Goal: Information Seeking & Learning: Learn about a topic

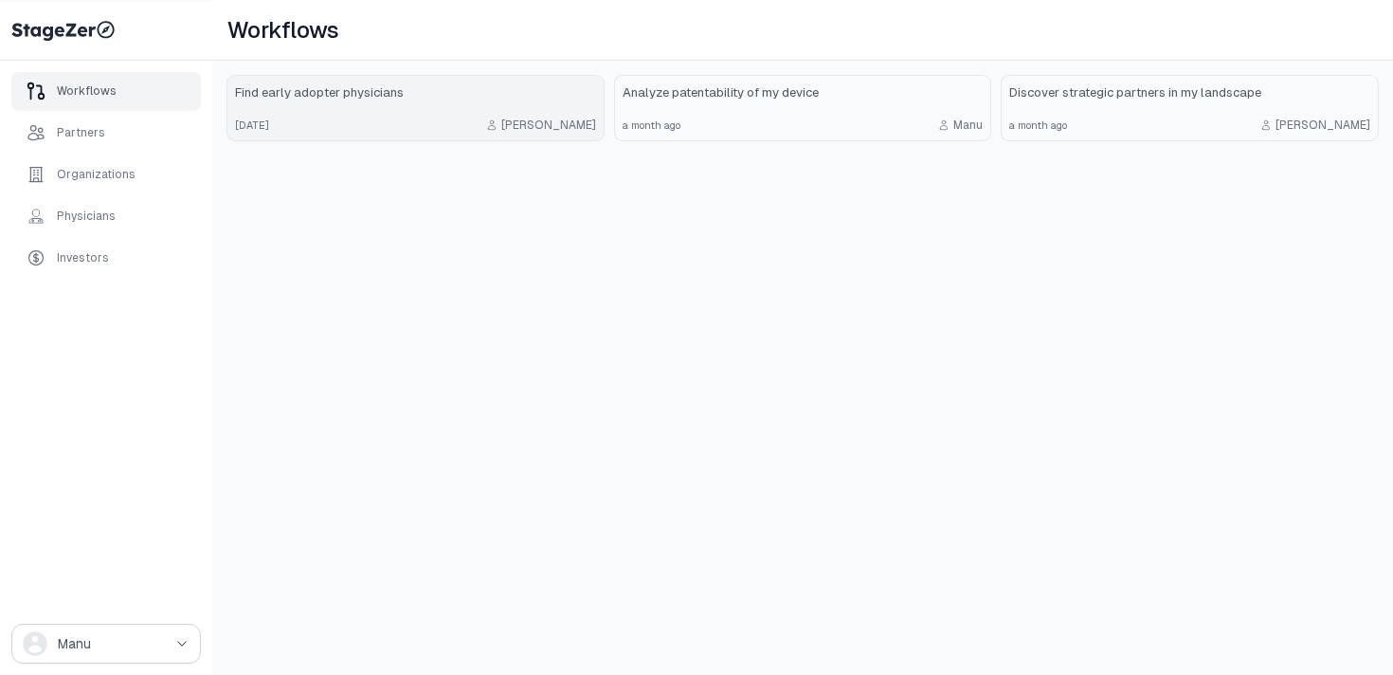
click at [443, 121] on div "2 months ago Emmanuel" at bounding box center [415, 124] width 361 height 15
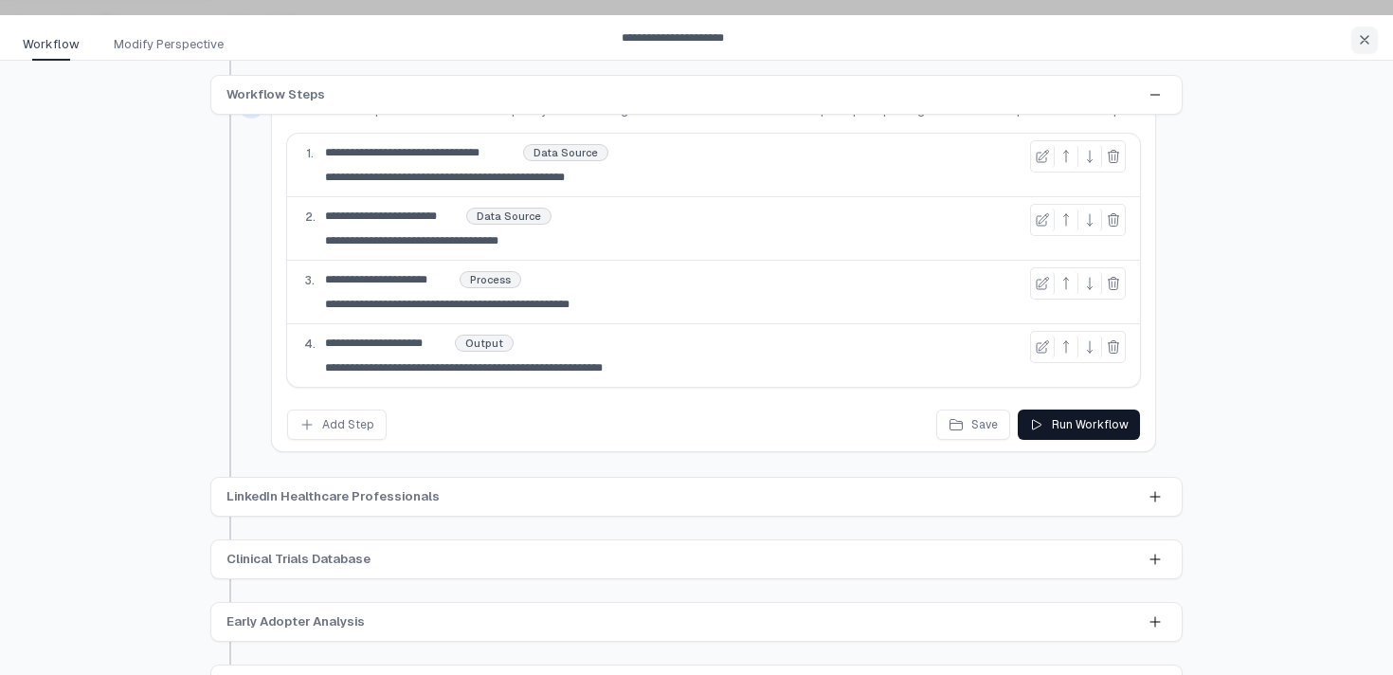
scroll to position [81, 0]
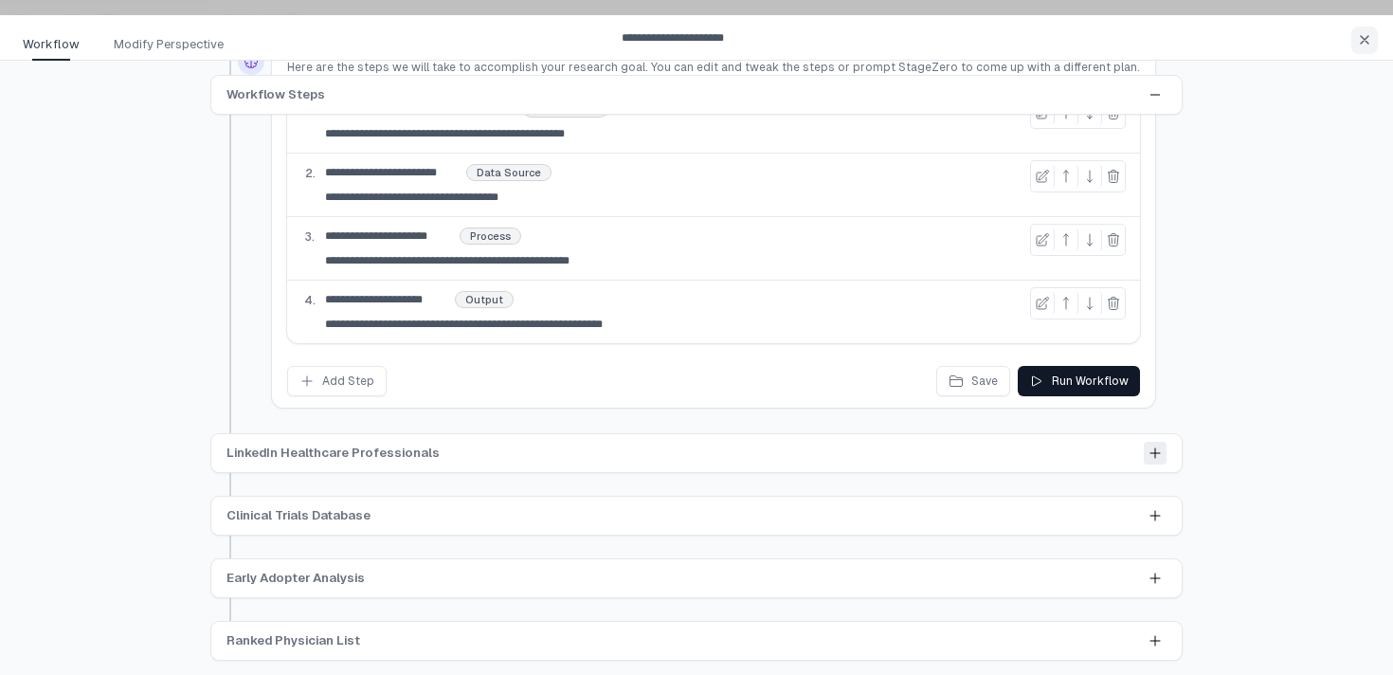
click at [1150, 455] on icon at bounding box center [1154, 452] width 15 height 15
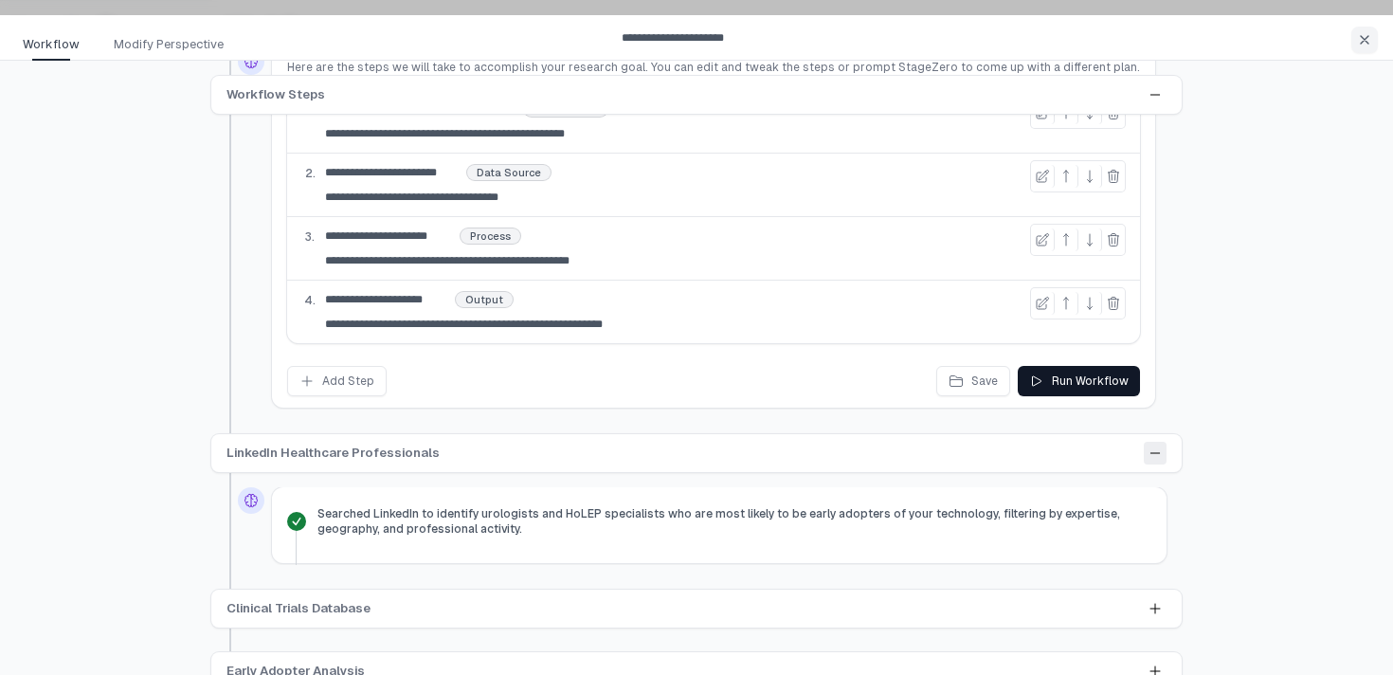
scroll to position [173, 0]
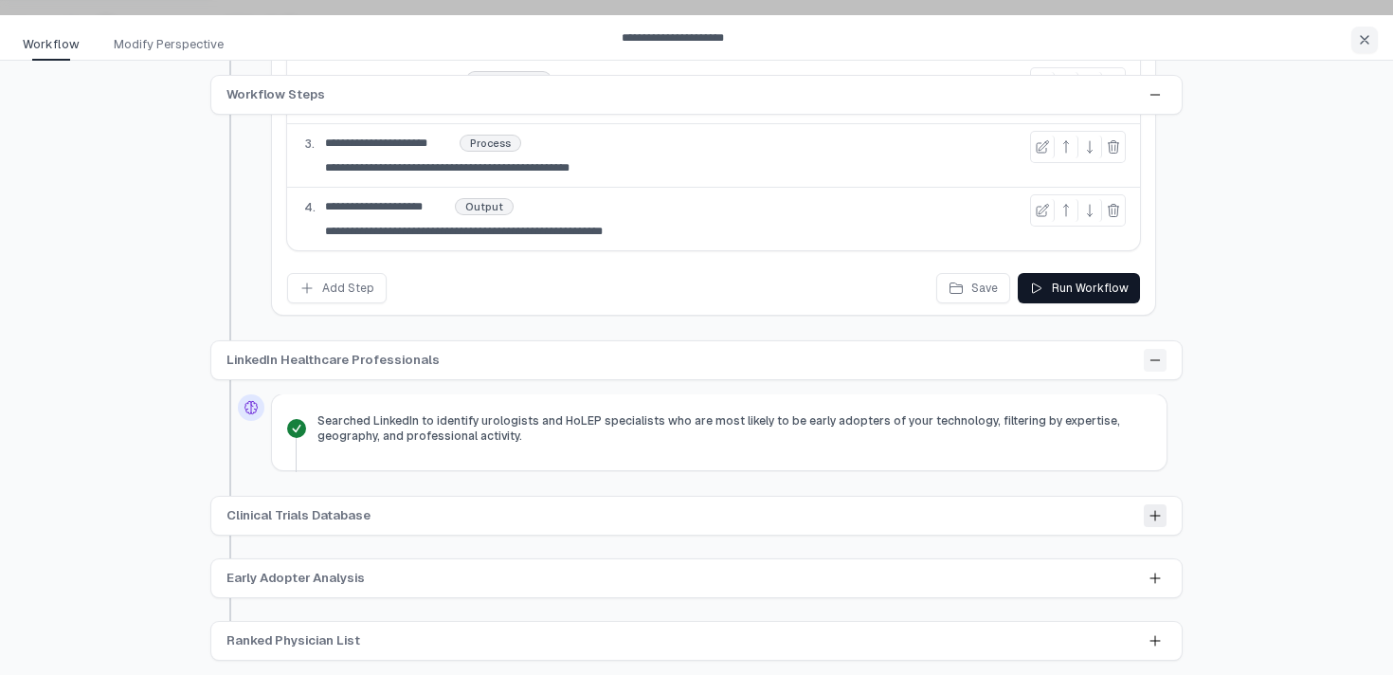
click at [1155, 515] on icon at bounding box center [1154, 515] width 9 height 9
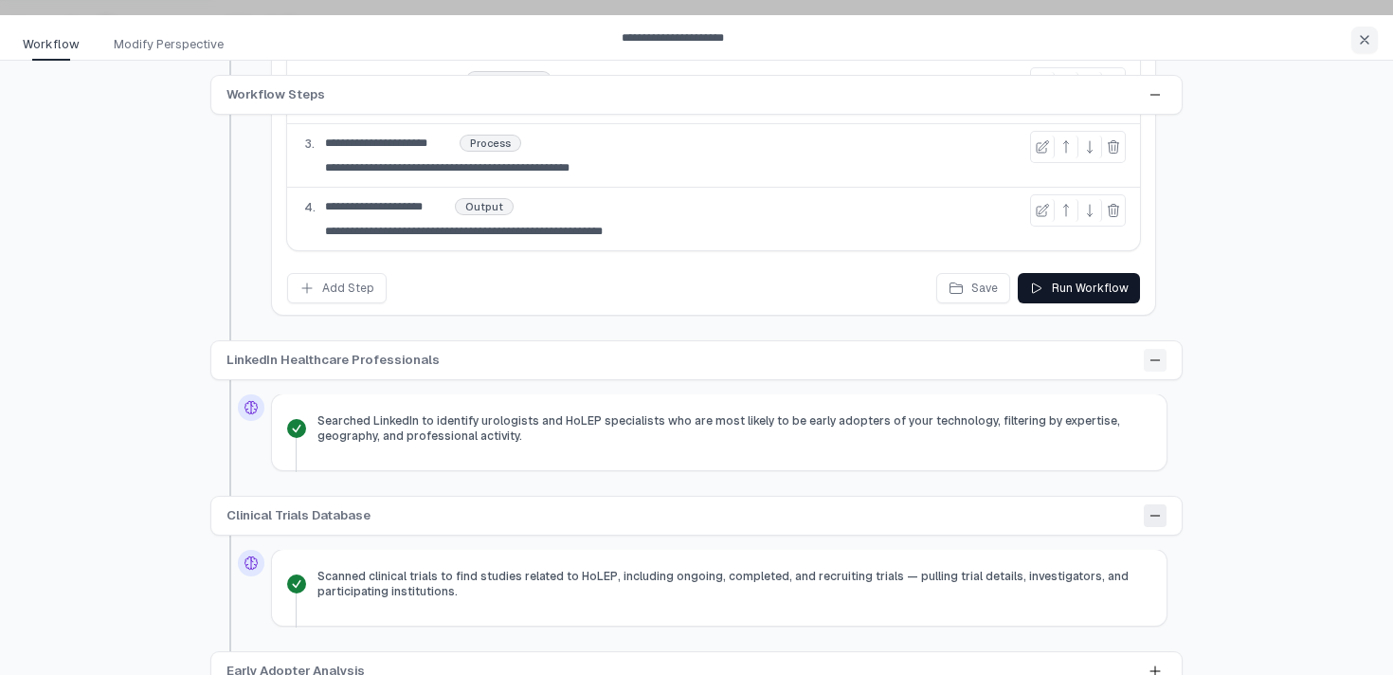
scroll to position [266, 0]
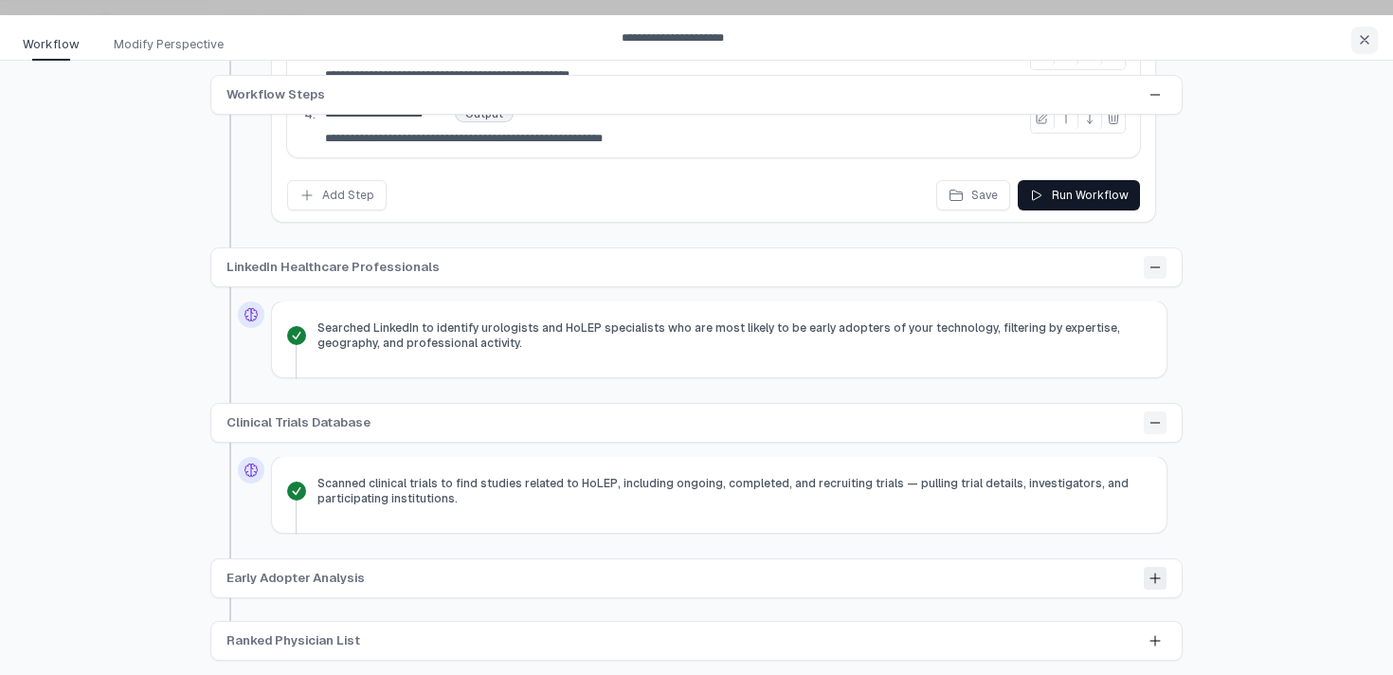
click at [1150, 577] on icon at bounding box center [1154, 577] width 9 height 9
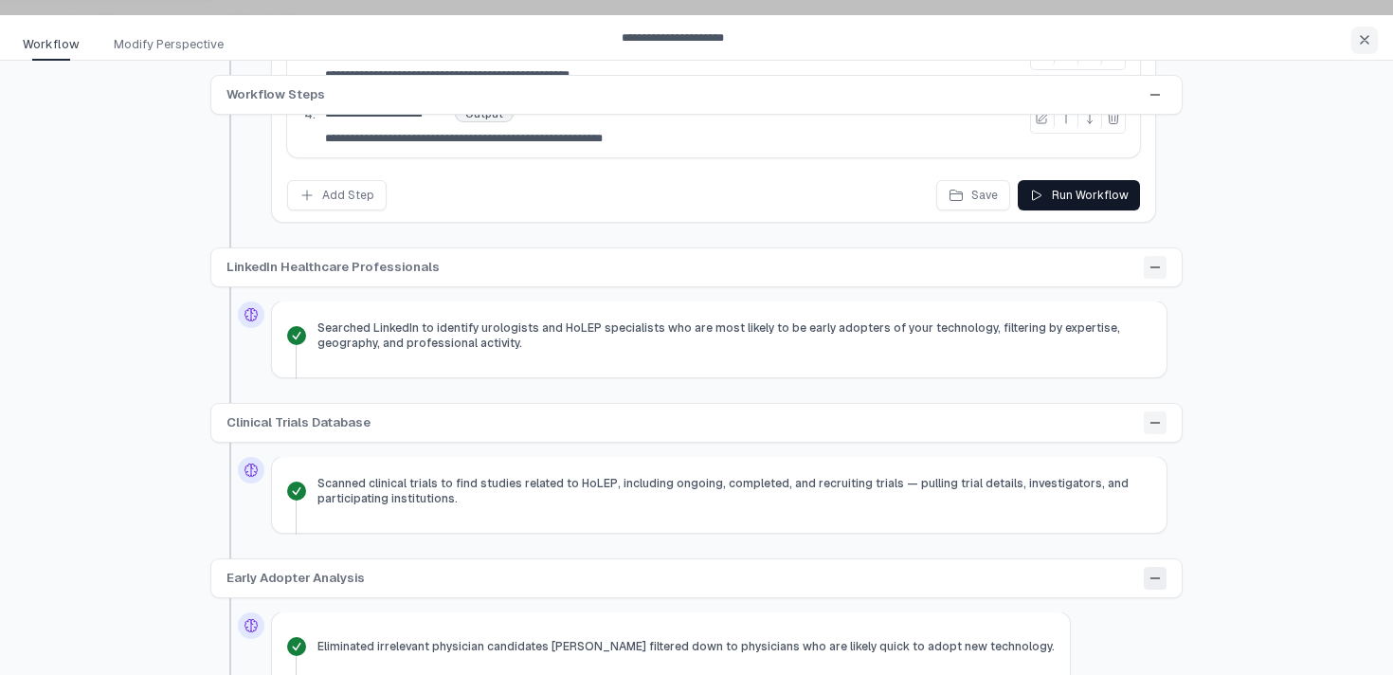
scroll to position [359, 0]
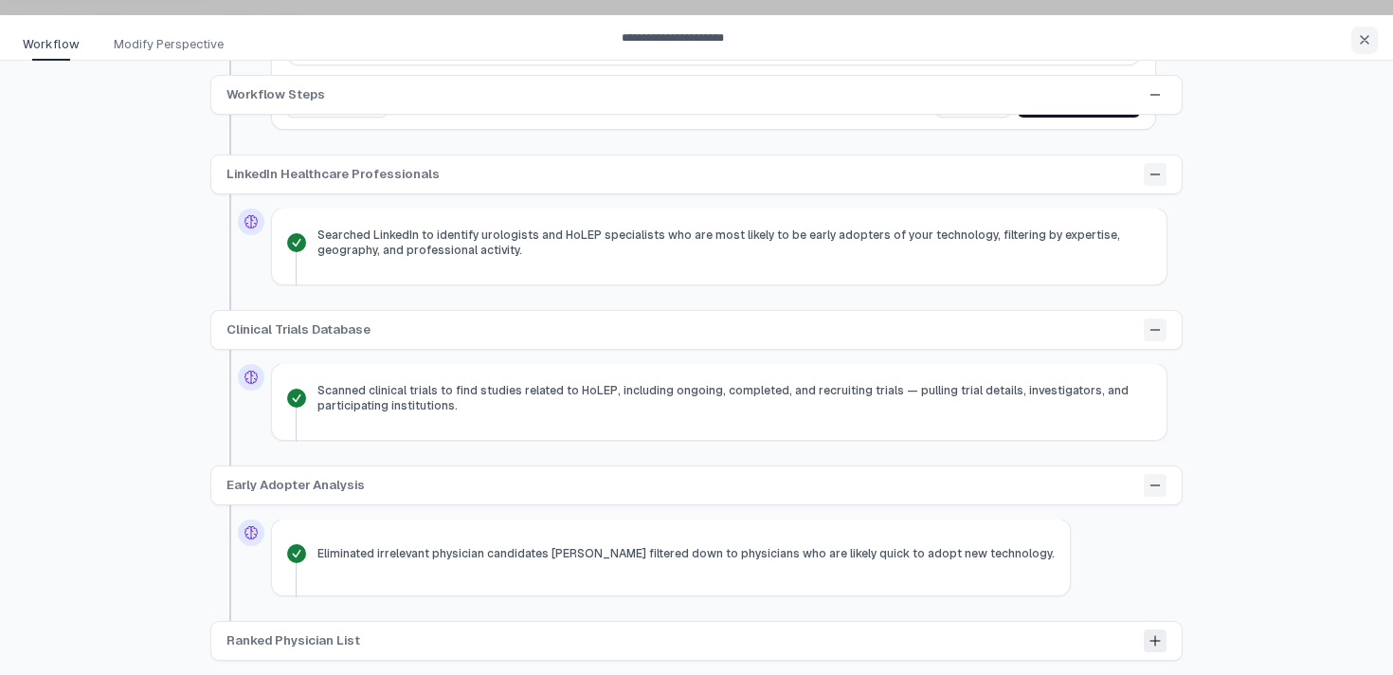
click at [1149, 642] on icon at bounding box center [1154, 640] width 15 height 15
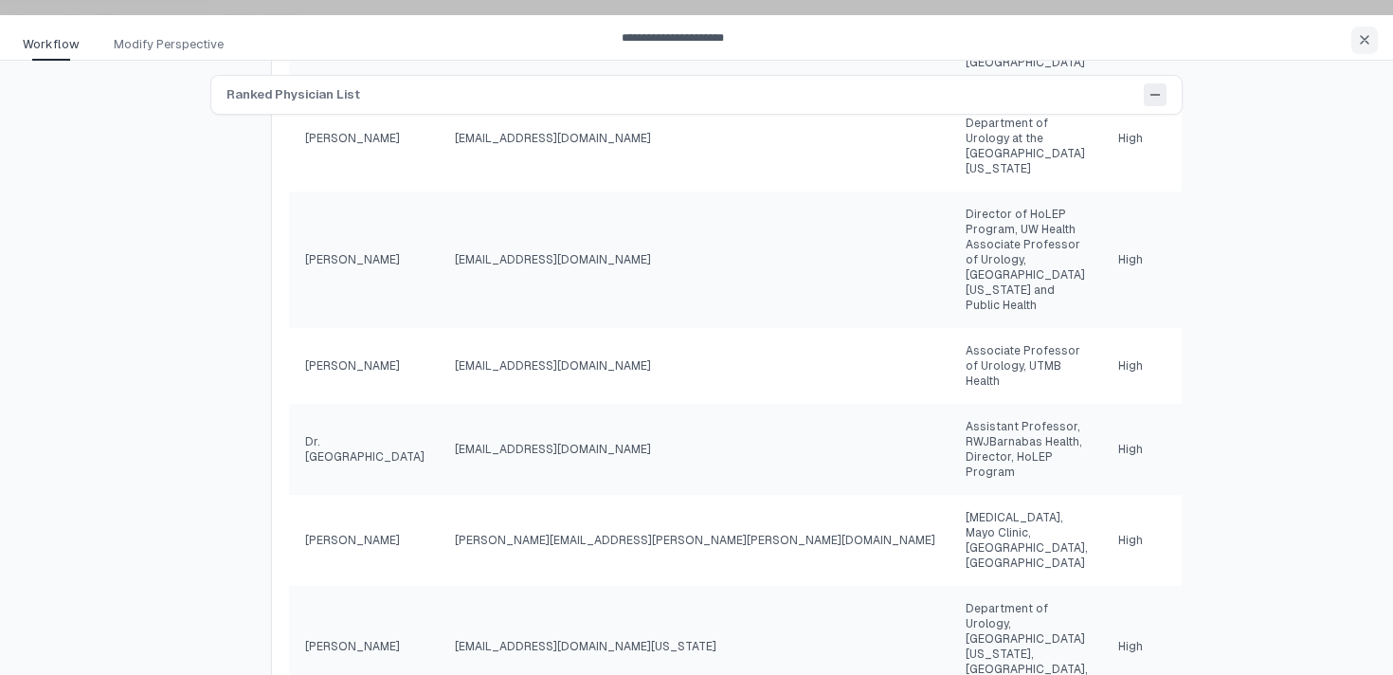
scroll to position [665, 0]
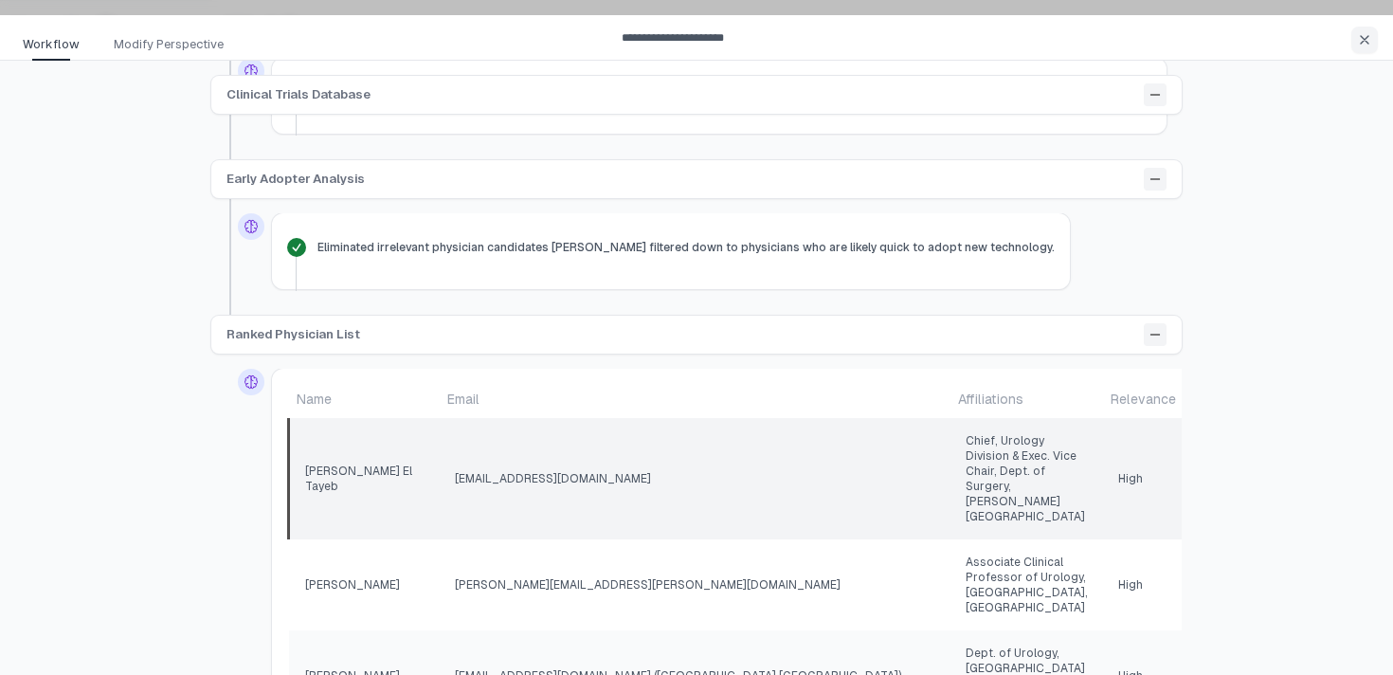
click at [959, 457] on td "Chief, Urology Division & Exec. Vice Chair, Dept. of Surgery, Baylor Scott & Wh…" at bounding box center [1026, 478] width 153 height 121
click at [1154, 329] on icon at bounding box center [1154, 334] width 15 height 15
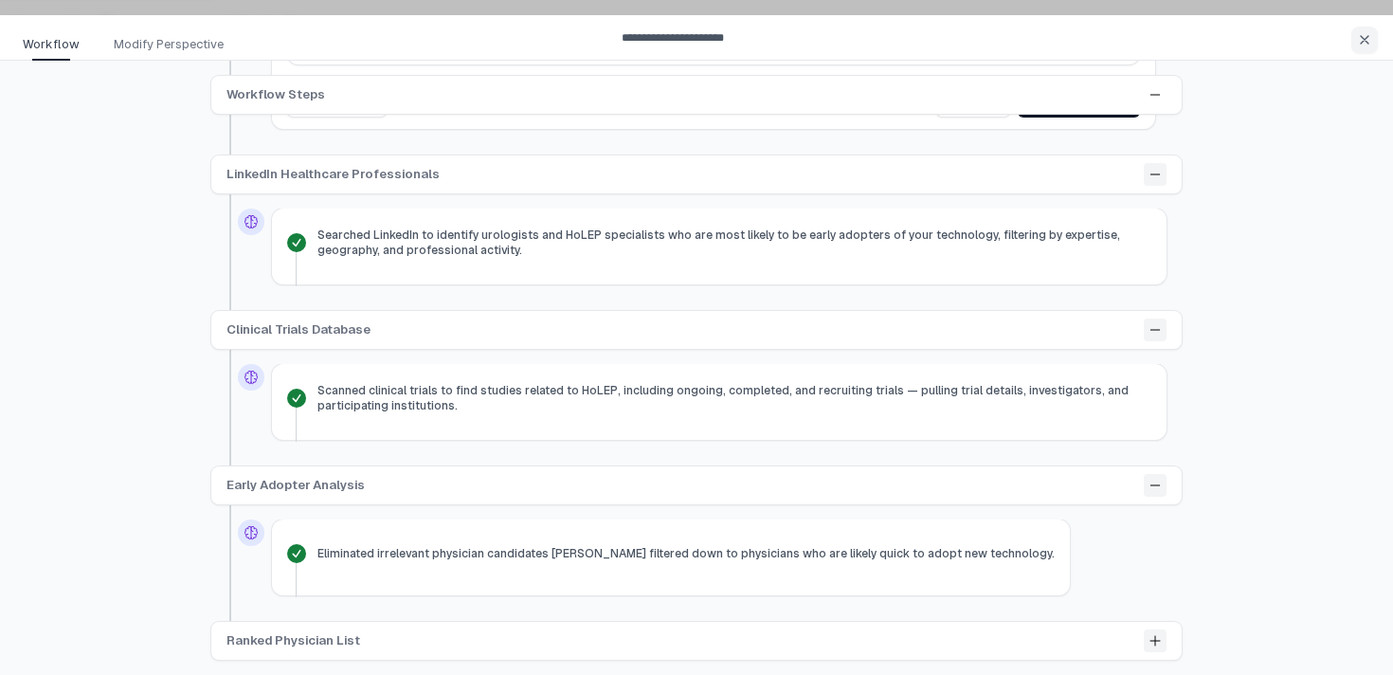
scroll to position [0, 0]
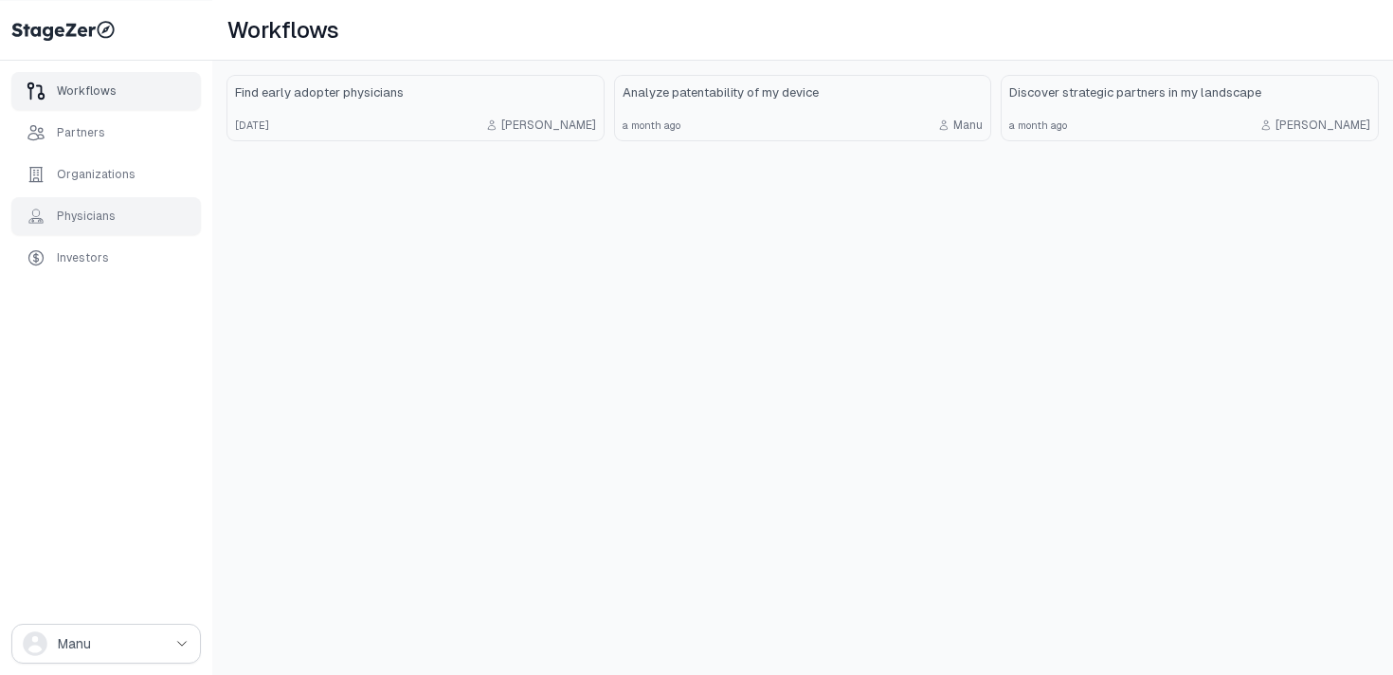
click at [88, 205] on div "Physicians" at bounding box center [105, 216] width 189 height 38
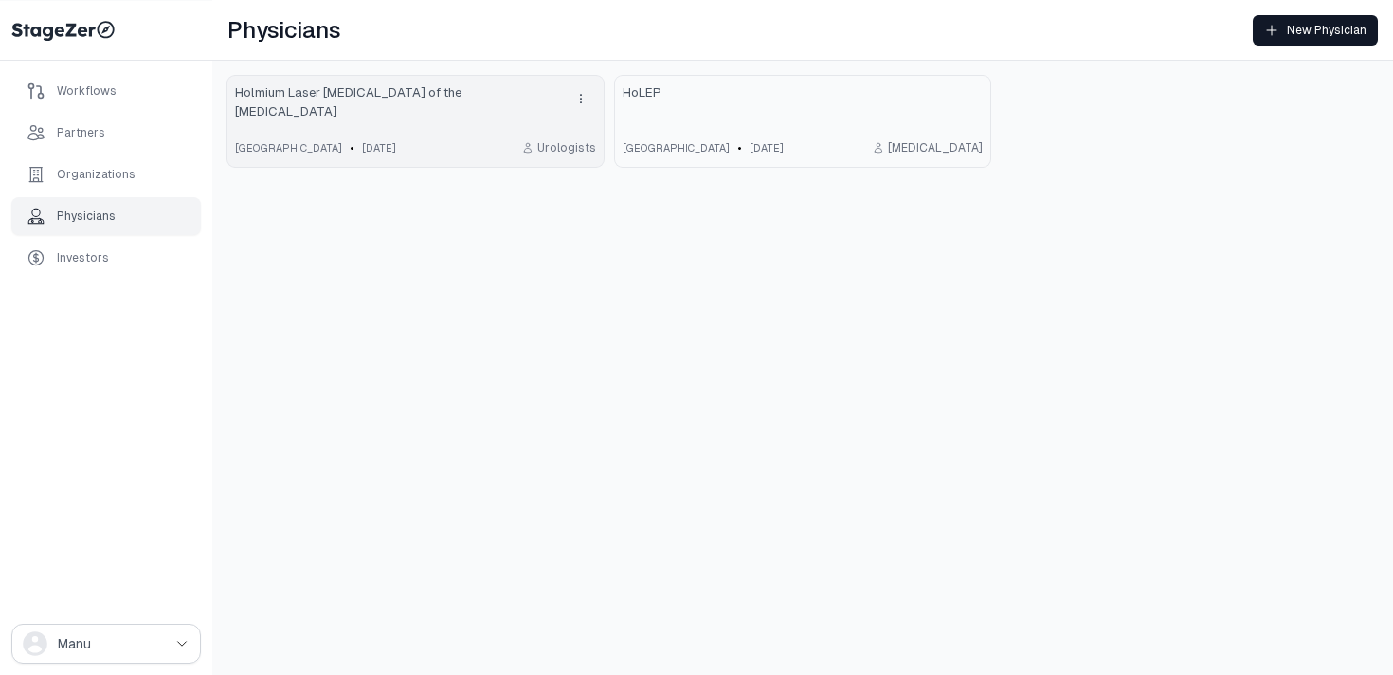
click at [513, 105] on div "Holmium Laser [MEDICAL_DATA] of the [MEDICAL_DATA]" at bounding box center [415, 102] width 361 height 38
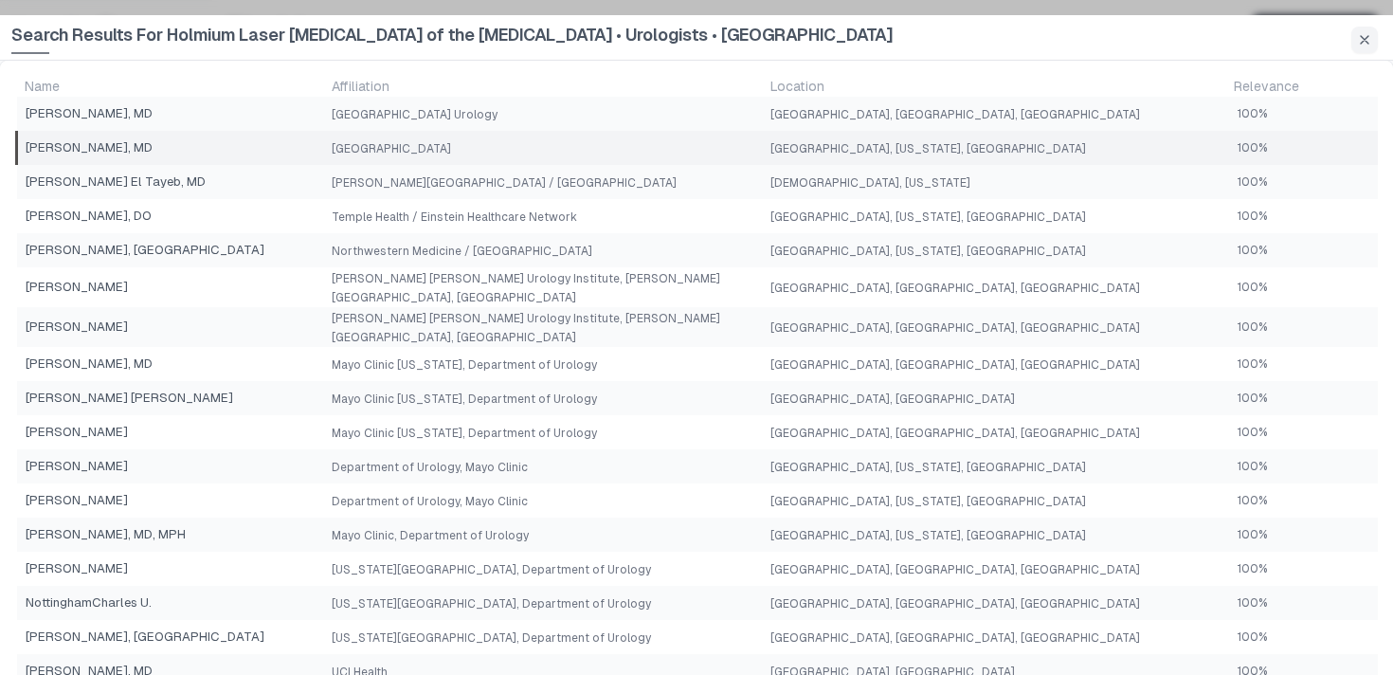
click at [728, 148] on td "[GEOGRAPHIC_DATA]" at bounding box center [543, 148] width 439 height 34
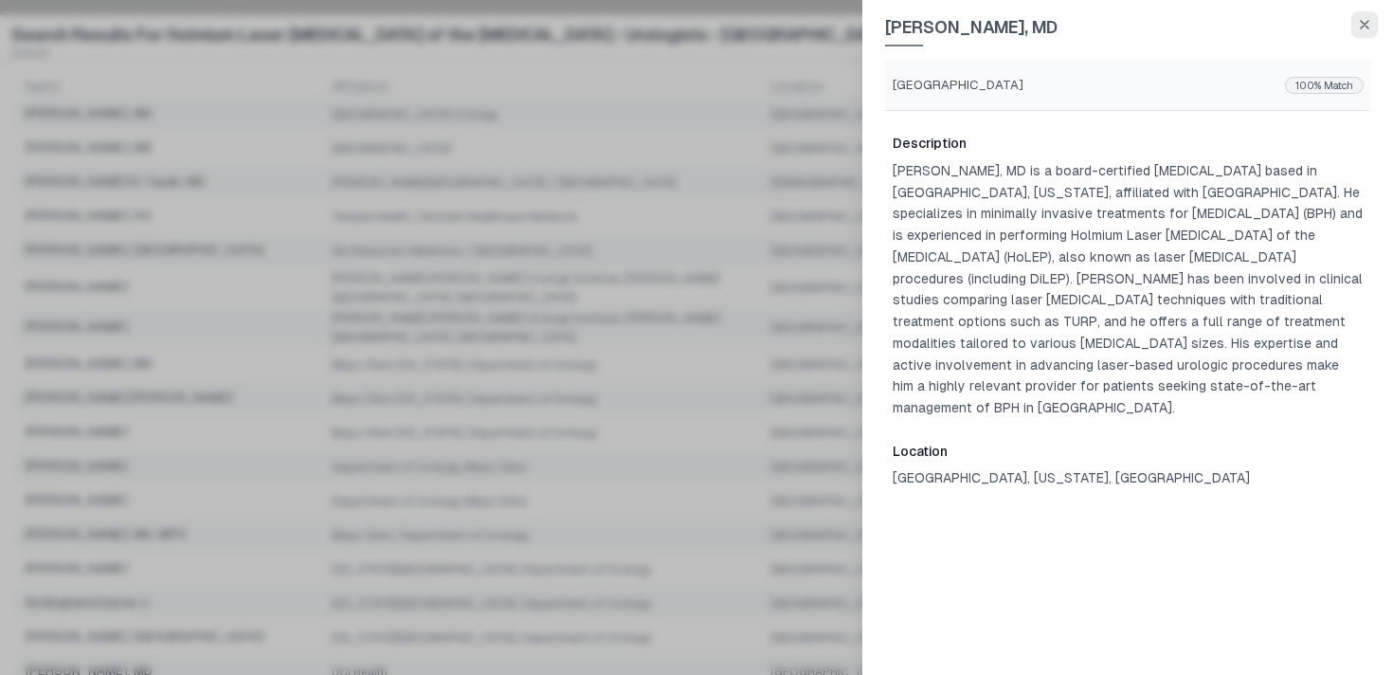
click at [1368, 16] on button "button" at bounding box center [1364, 24] width 27 height 27
